Goal: Transaction & Acquisition: Book appointment/travel/reservation

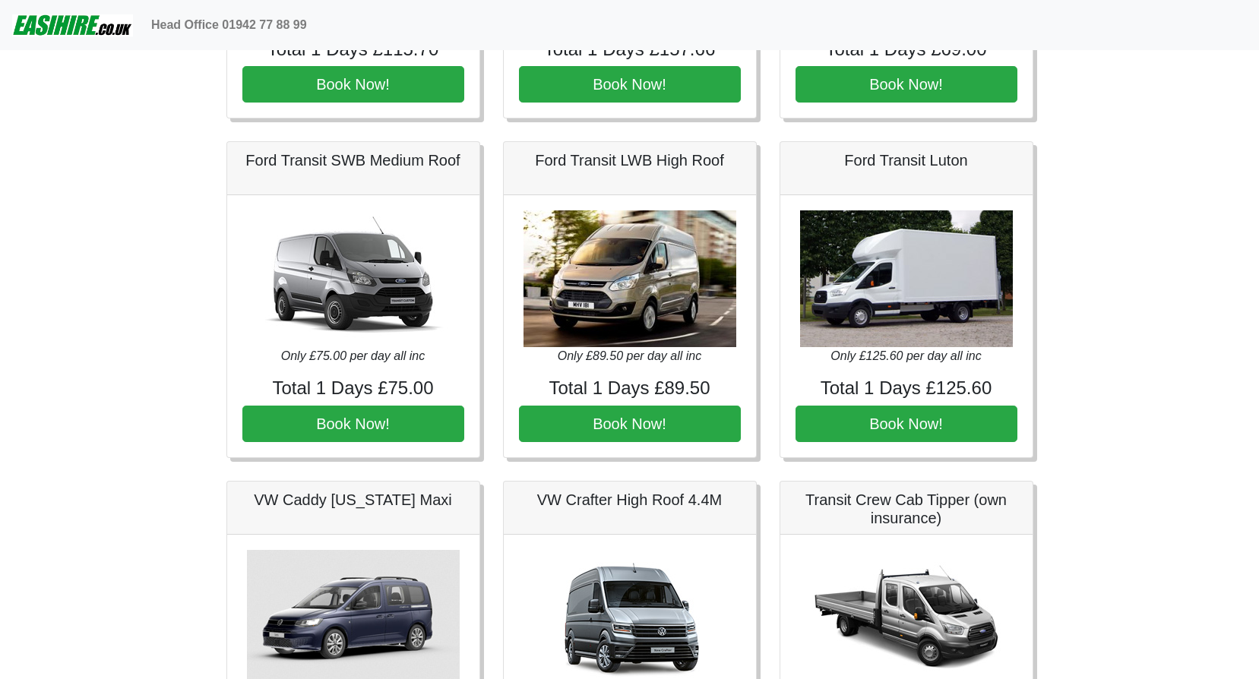
scroll to position [304, 0]
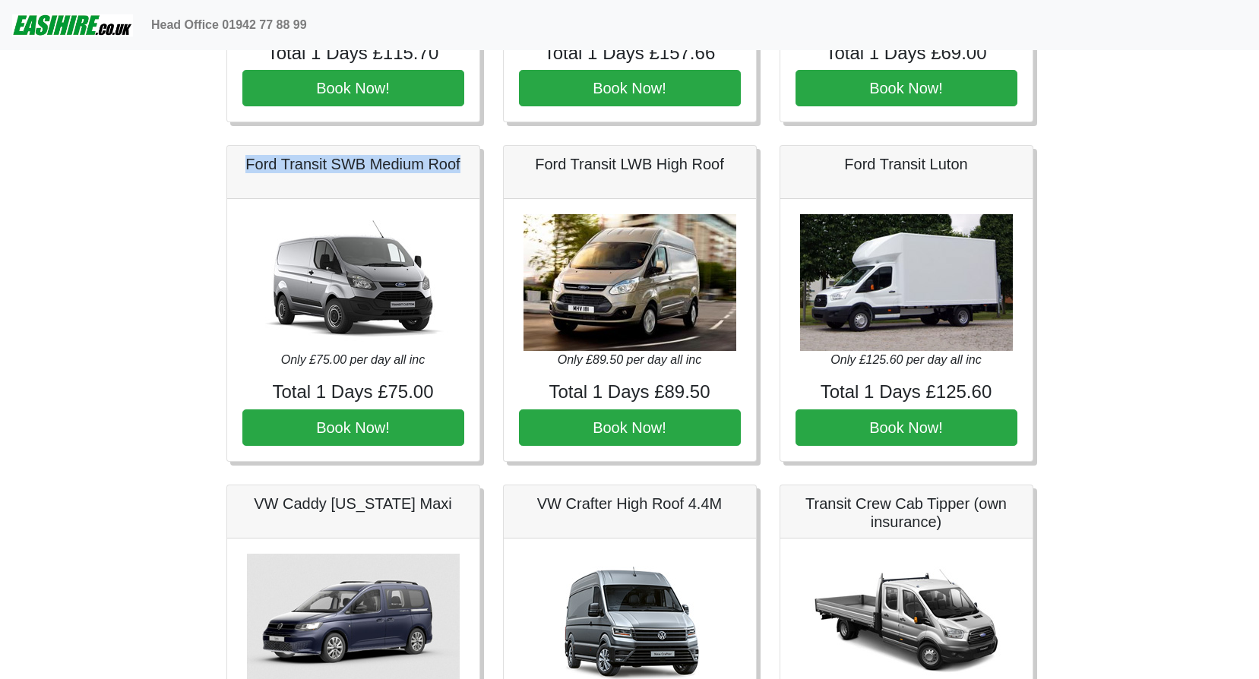
drag, startPoint x: 244, startPoint y: 168, endPoint x: 465, endPoint y: 174, distance: 221.2
click at [465, 174] on div "Ford Transit SWB Medium Roof" at bounding box center [353, 172] width 252 height 53
copy h5 "Ford Transit SWB Medium Roof"
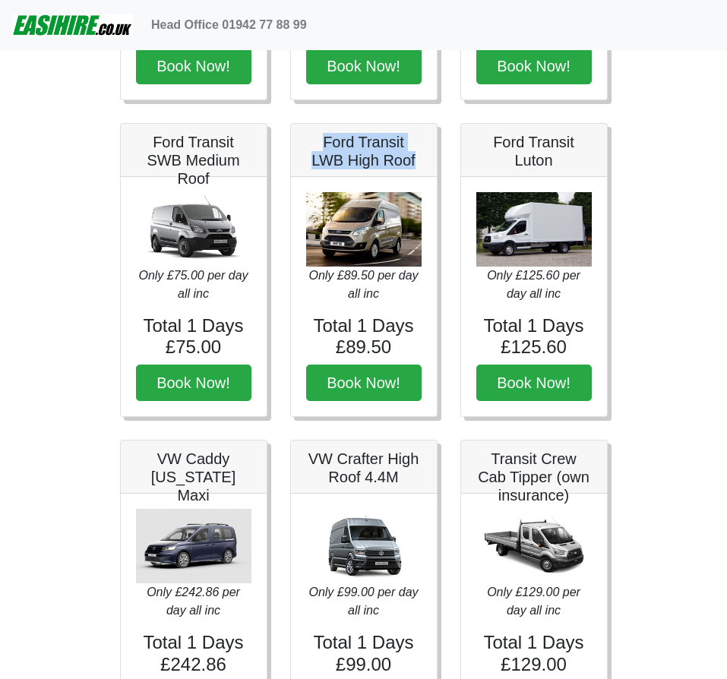
drag, startPoint x: 324, startPoint y: 141, endPoint x: 416, endPoint y: 167, distance: 96.4
click at [416, 167] on h5 "Ford Transit LWB High Roof" at bounding box center [363, 151] width 115 height 36
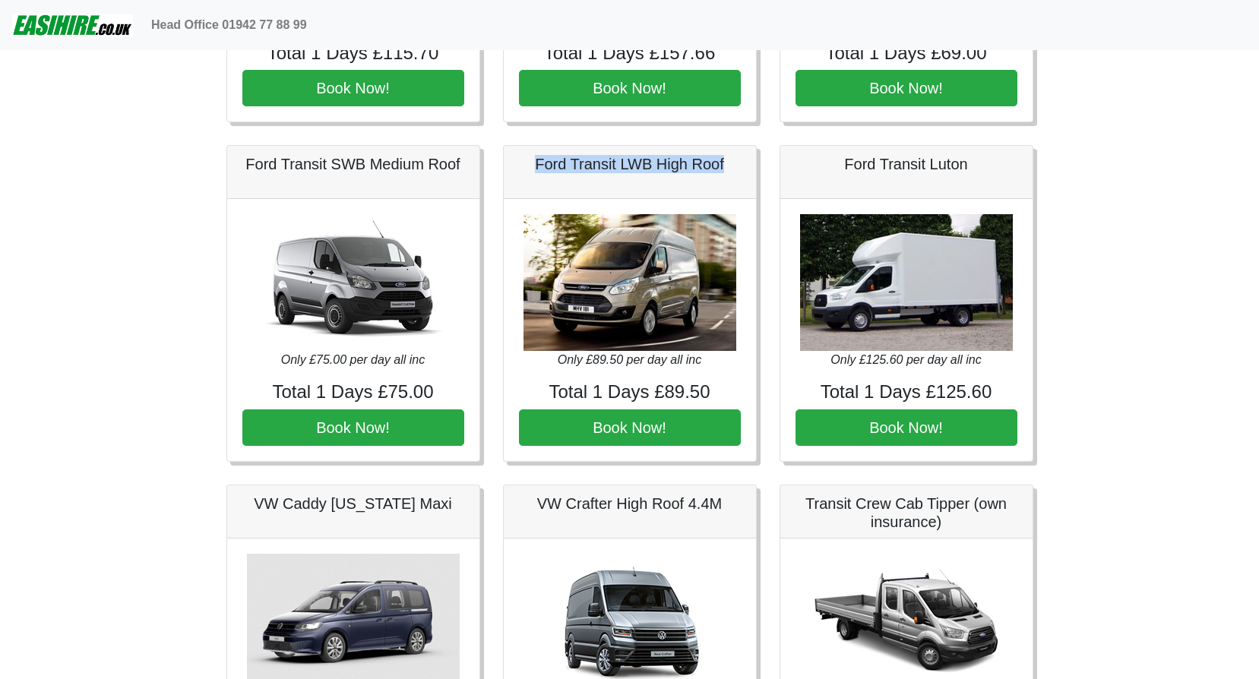
scroll to position [0, 0]
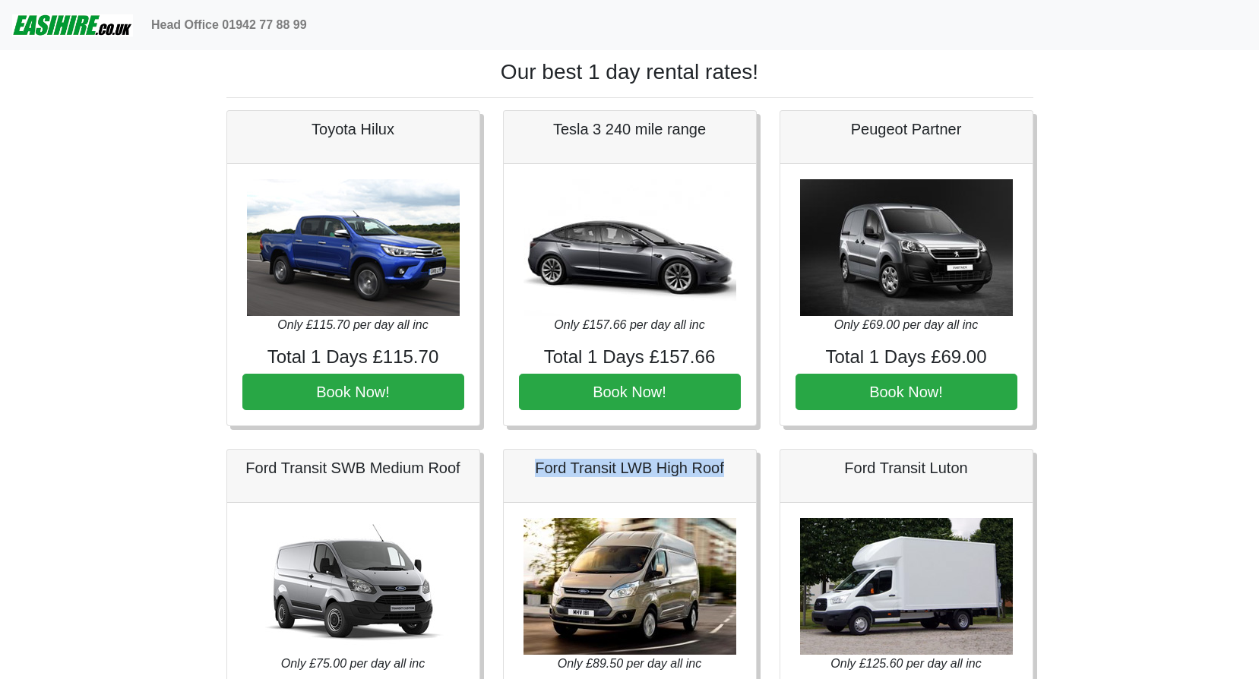
click at [75, 27] on img at bounding box center [72, 25] width 121 height 30
click at [174, 30] on b "Head Office 01942 77 88 99" at bounding box center [229, 24] width 156 height 13
click at [68, 23] on img at bounding box center [72, 25] width 121 height 30
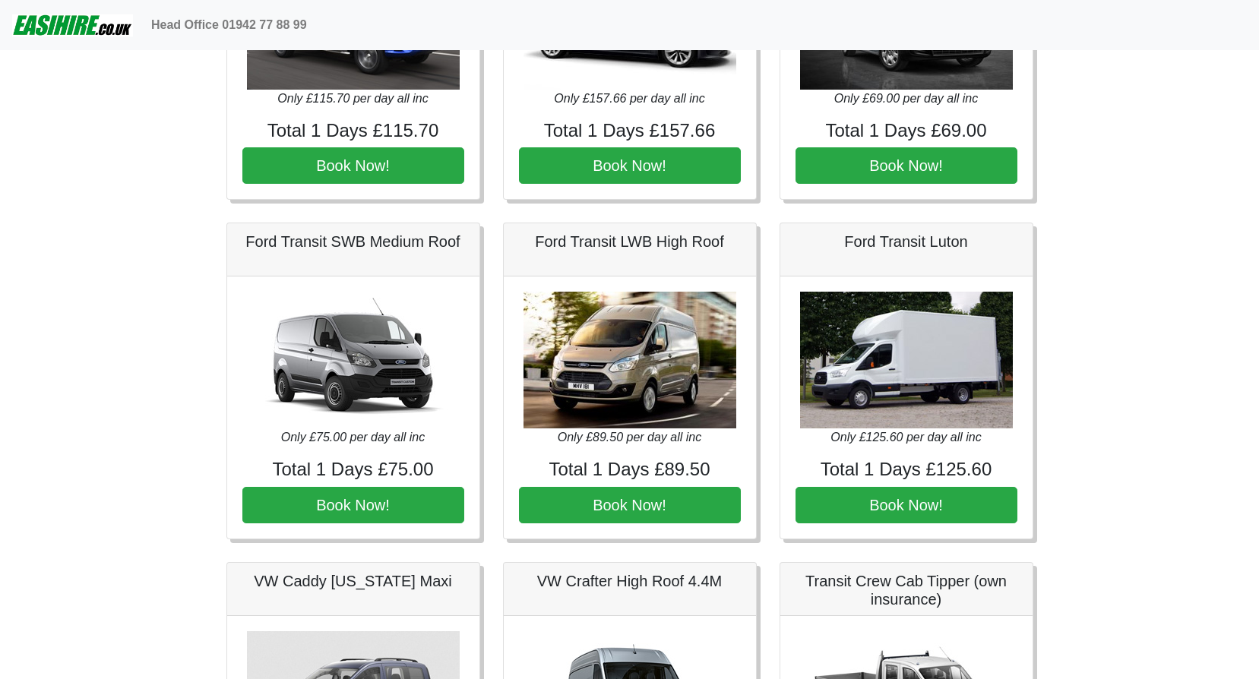
scroll to position [228, 0]
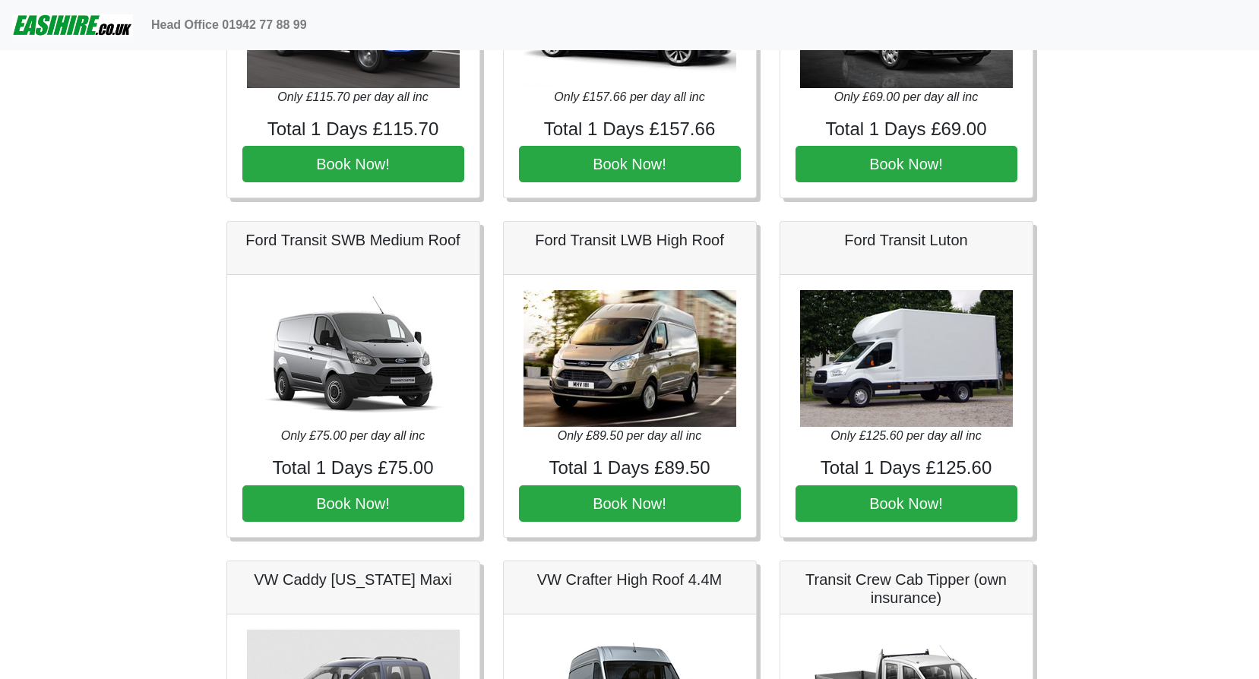
click at [1046, 24] on div "Head Office 01942 77 88 99" at bounding box center [696, 25] width 1102 height 30
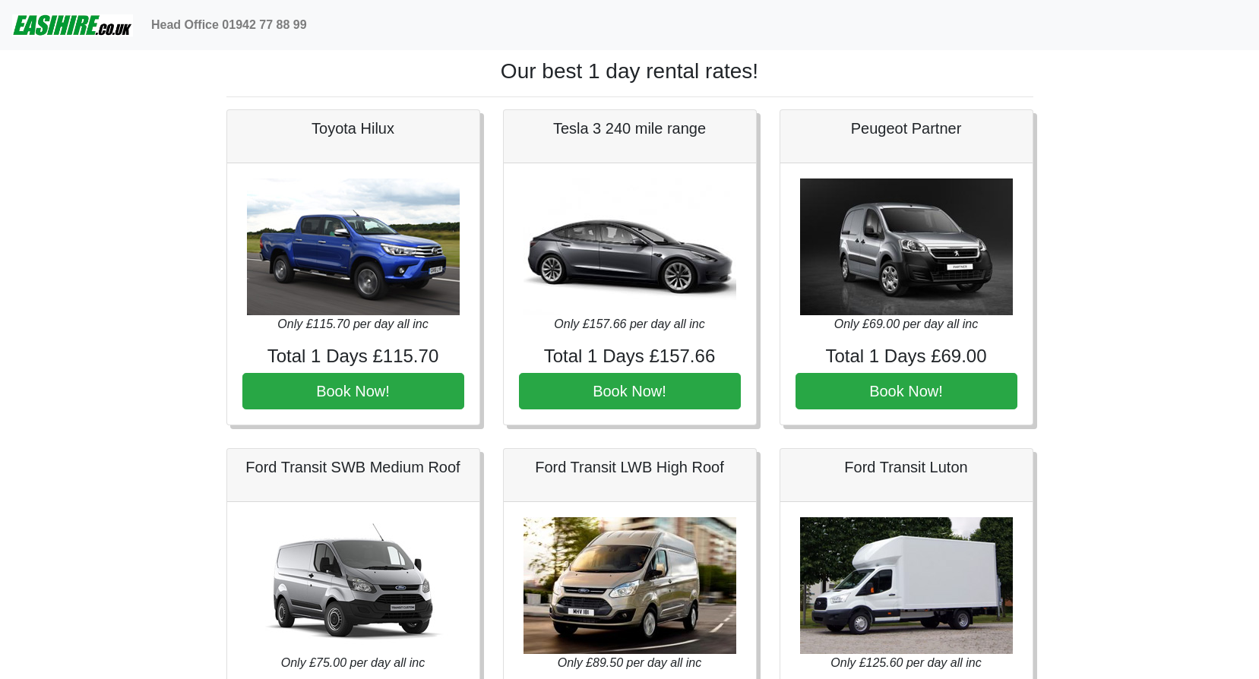
scroll to position [0, 0]
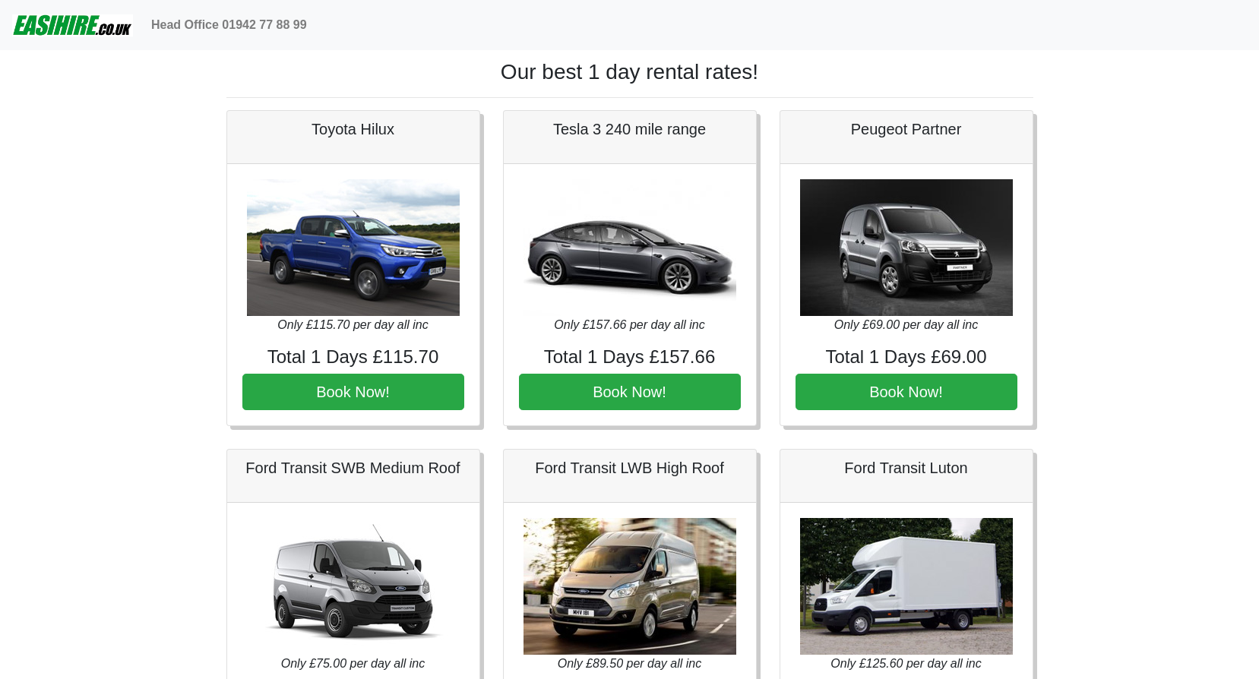
click at [54, 22] on img at bounding box center [72, 25] width 121 height 30
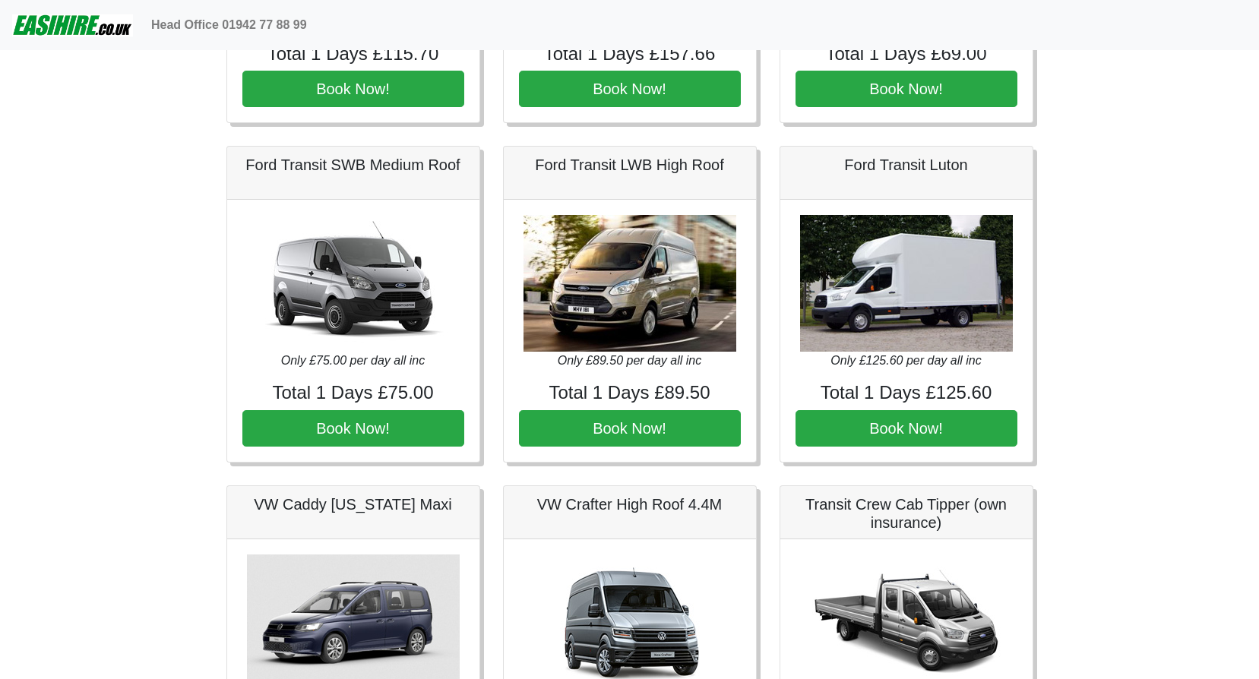
scroll to position [304, 0]
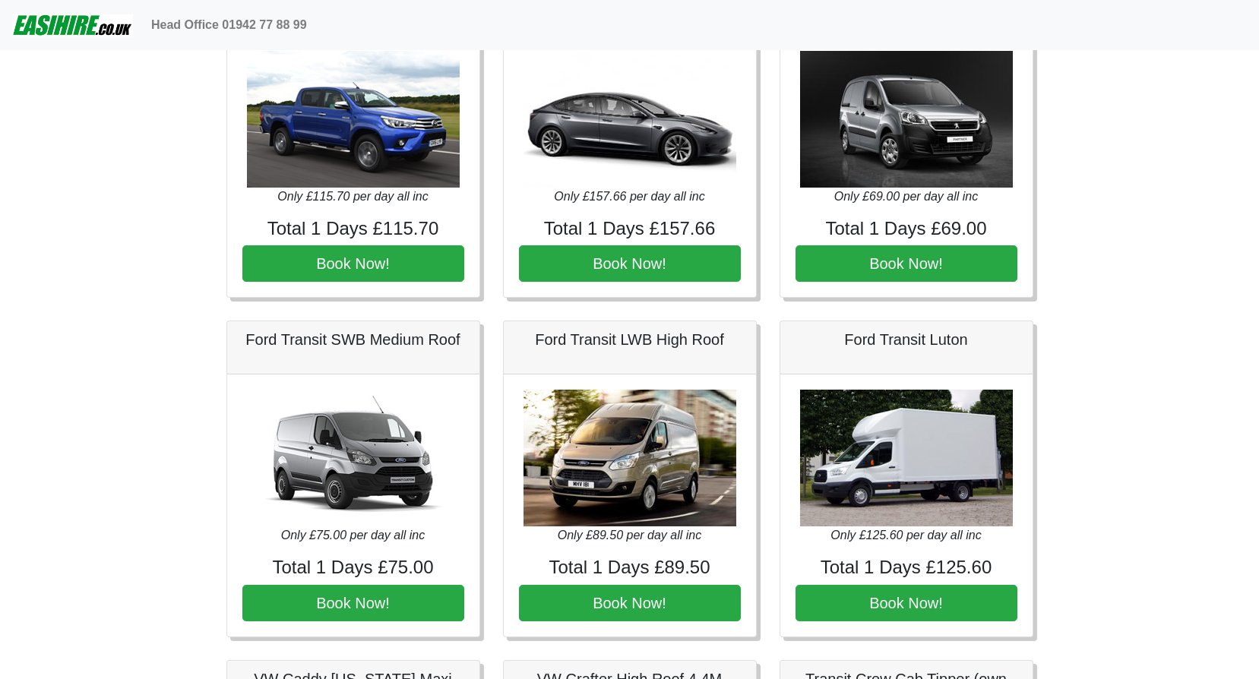
scroll to position [152, 0]
